Goal: Transaction & Acquisition: Purchase product/service

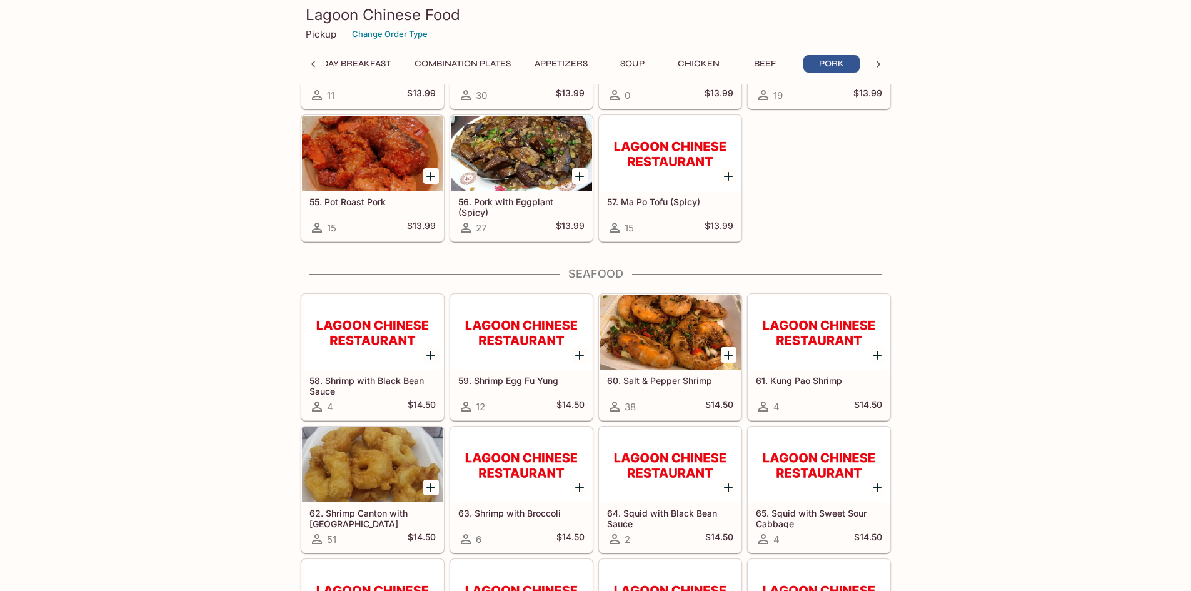
scroll to position [2750, 0]
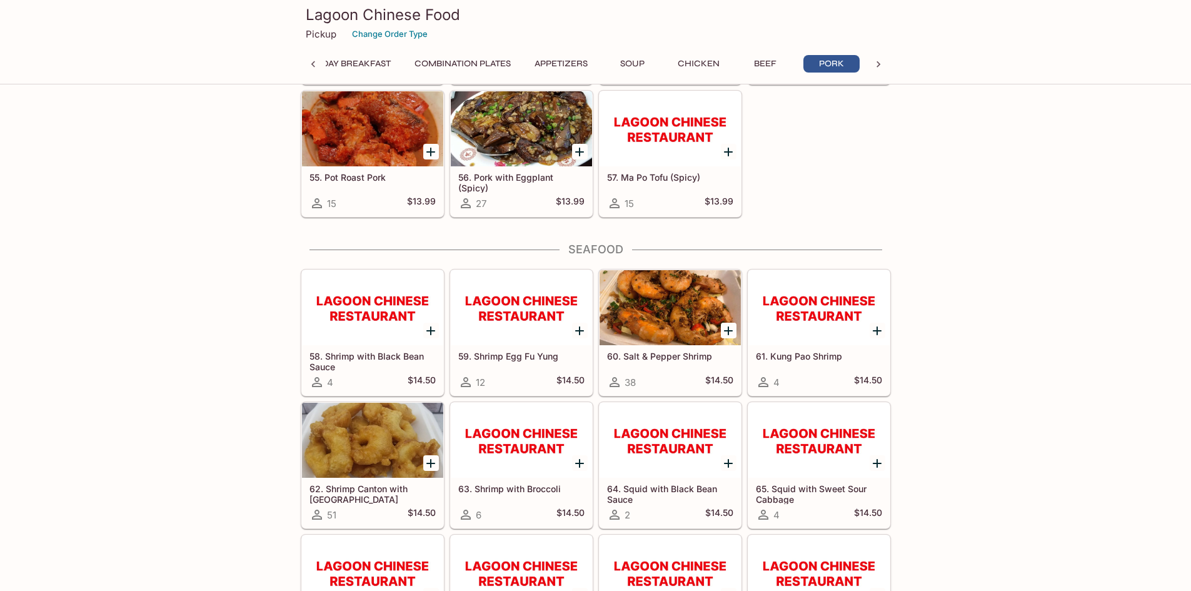
drag, startPoint x: 389, startPoint y: 436, endPoint x: 418, endPoint y: 427, distance: 29.6
click at [389, 436] on div at bounding box center [372, 440] width 141 height 75
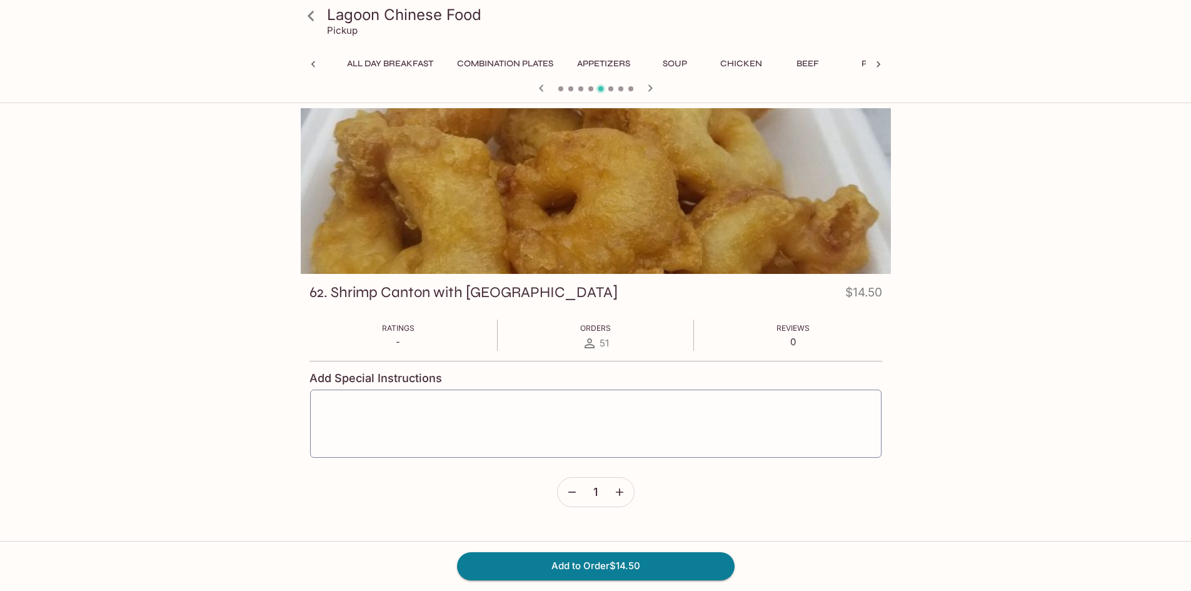
scroll to position [0, 186]
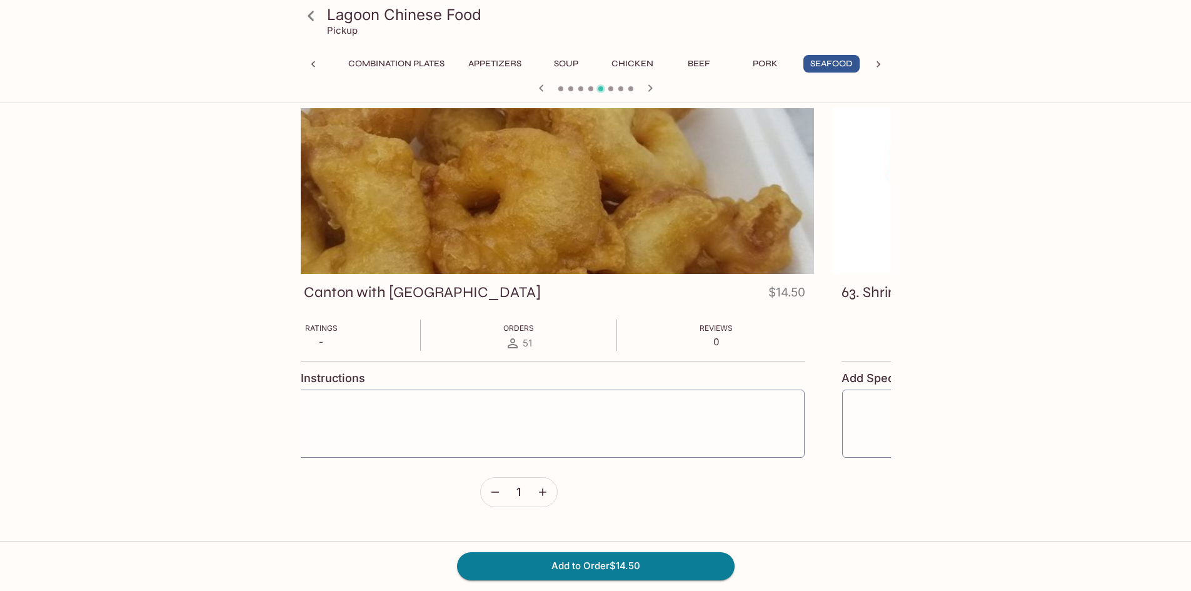
click at [689, 339] on div "62. Shrimp Canton with Sweet Sour Sauce $14.50 Ratings - Orders 51 Reviews 0 Ad…" at bounding box center [519, 399] width 590 height 251
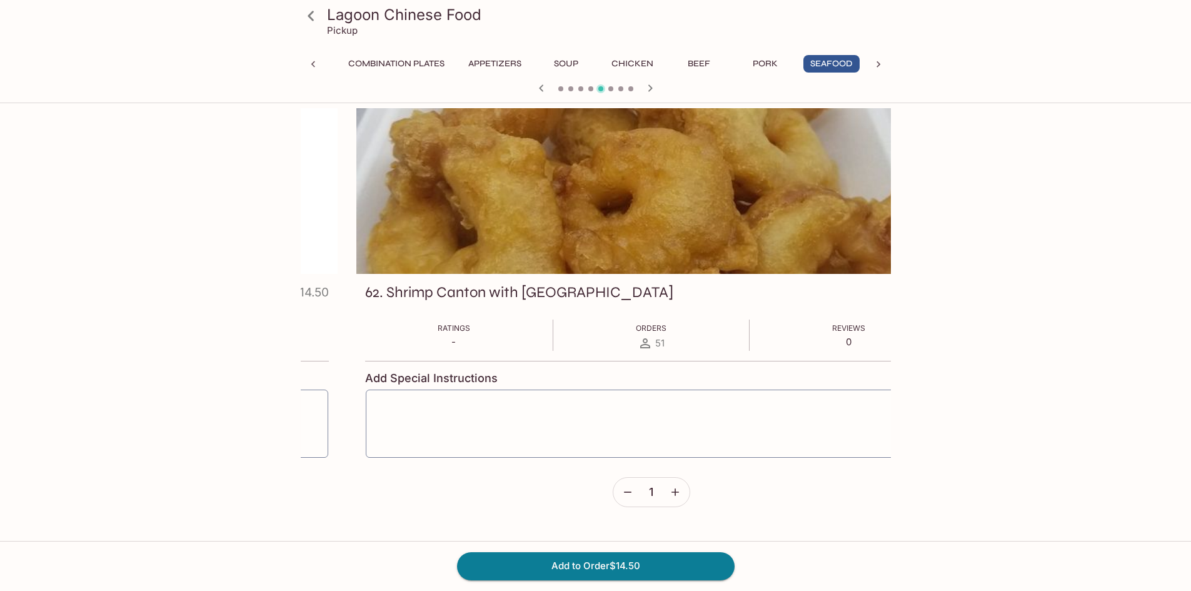
click at [384, 293] on h3 "62. Shrimp Canton with [GEOGRAPHIC_DATA]" at bounding box center [519, 292] width 308 height 19
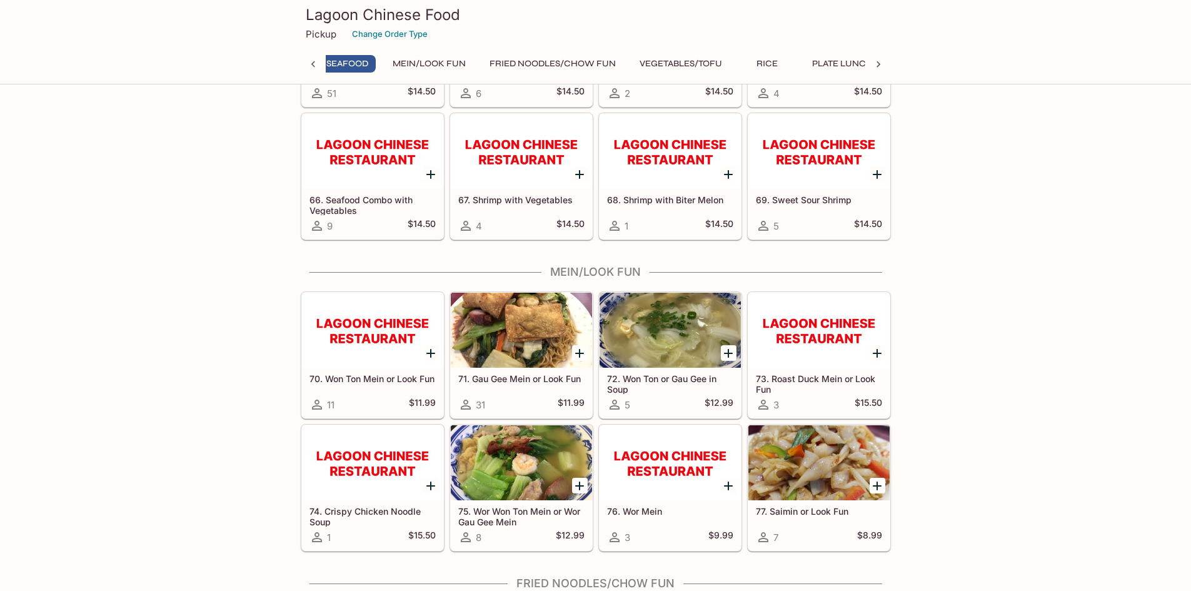
scroll to position [3003, 0]
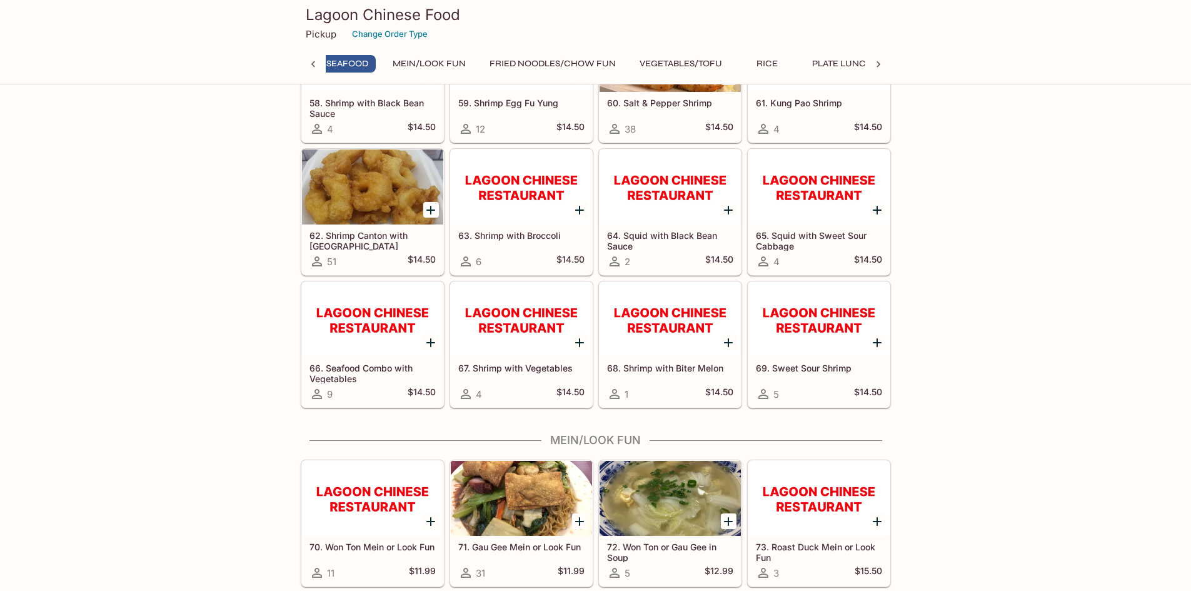
click at [387, 241] on h5 "62. Shrimp Canton with [GEOGRAPHIC_DATA]" at bounding box center [372, 240] width 126 height 21
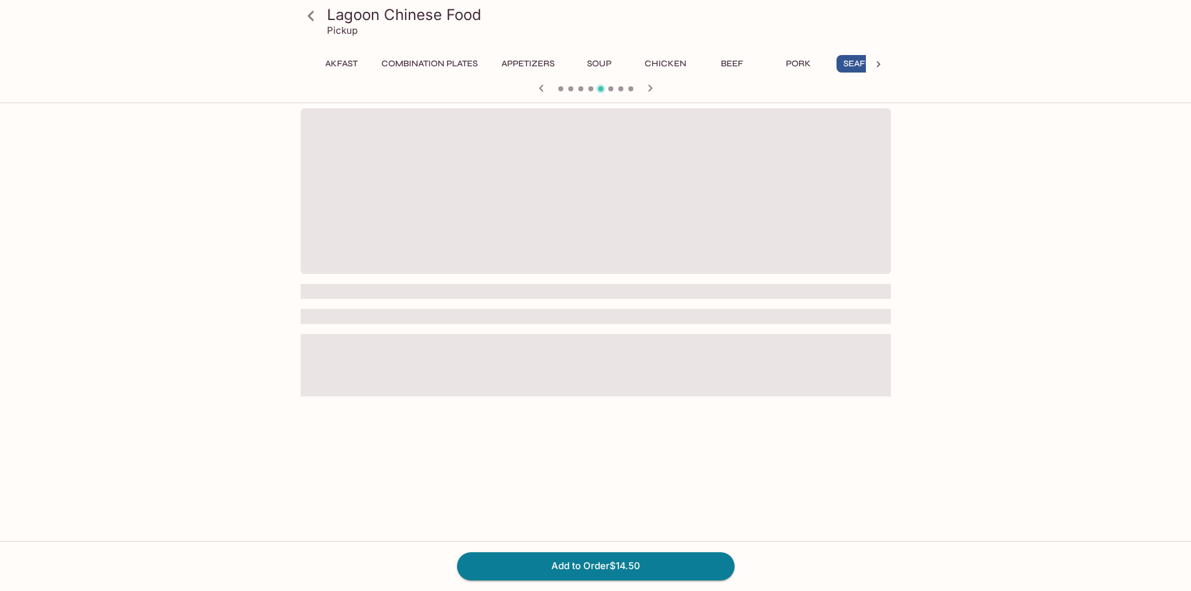
scroll to position [0, 186]
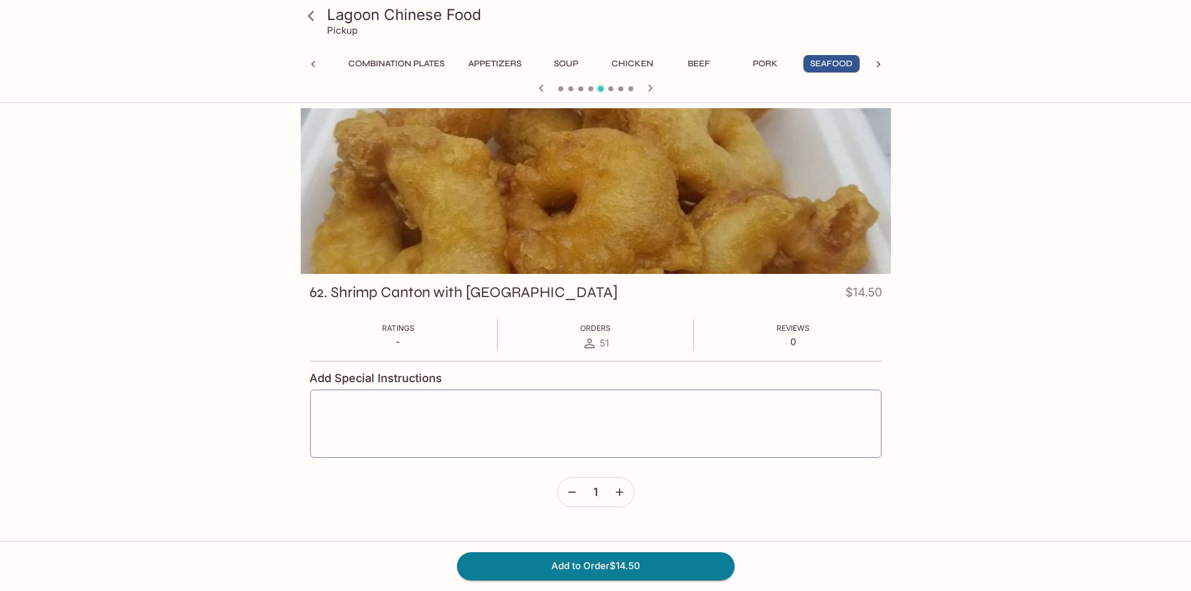
click at [676, 216] on div at bounding box center [596, 191] width 590 height 166
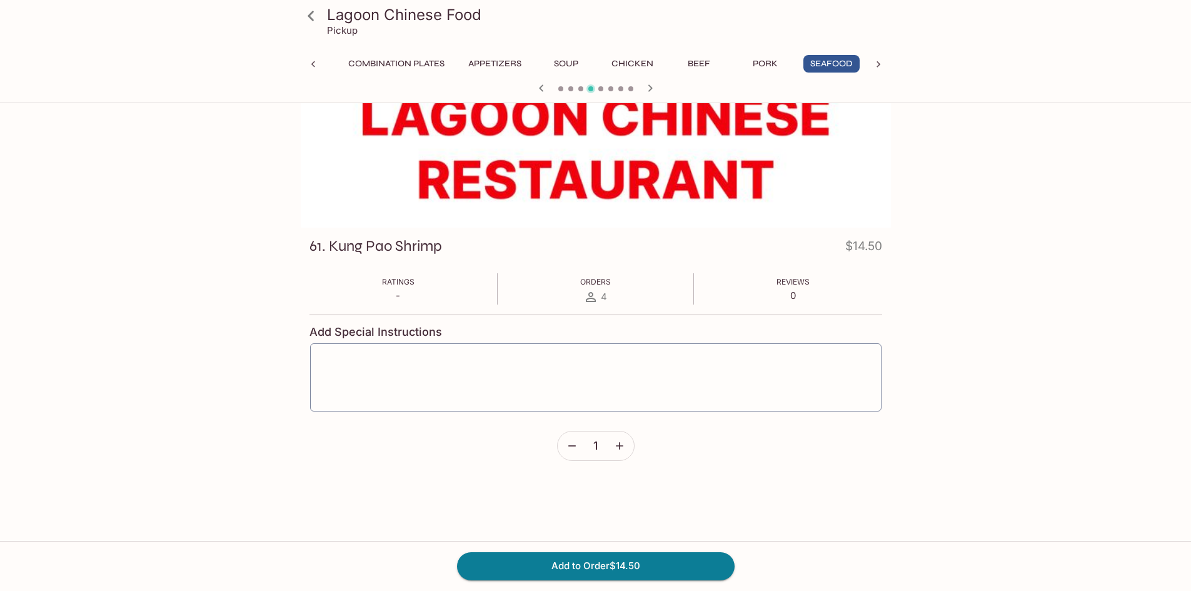
scroll to position [0, 0]
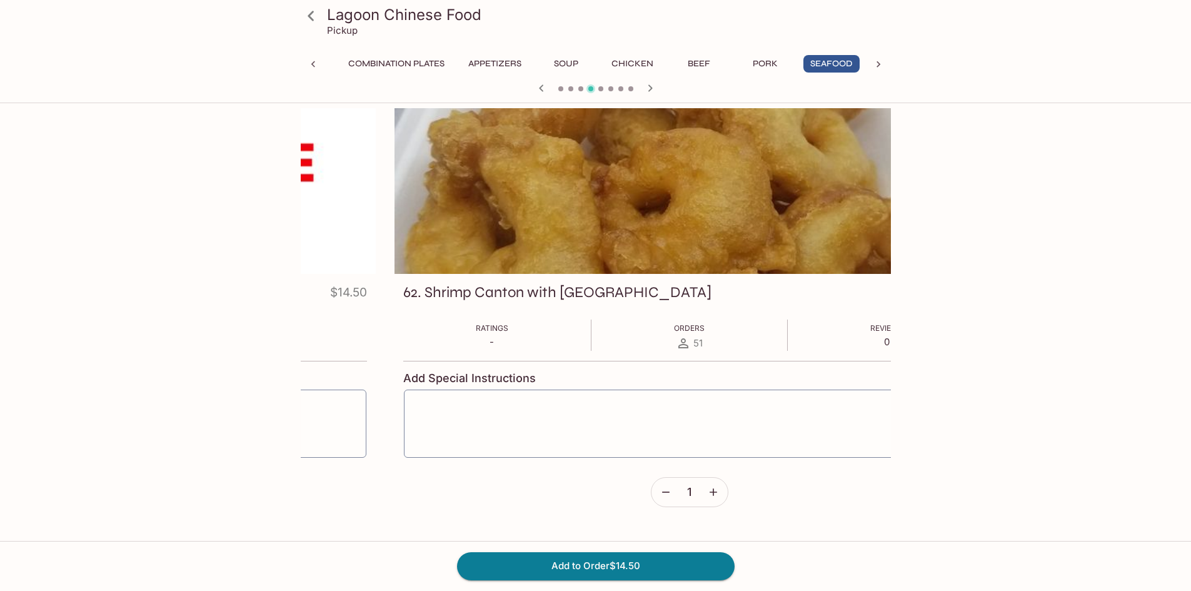
click at [178, 184] on div "Lagoon Chinese Food Pickup Daily Special All Day Breakfast Combination Plates A…" at bounding box center [595, 403] width 1191 height 591
